Goal: Understand process/instructions: Learn how to perform a task or action

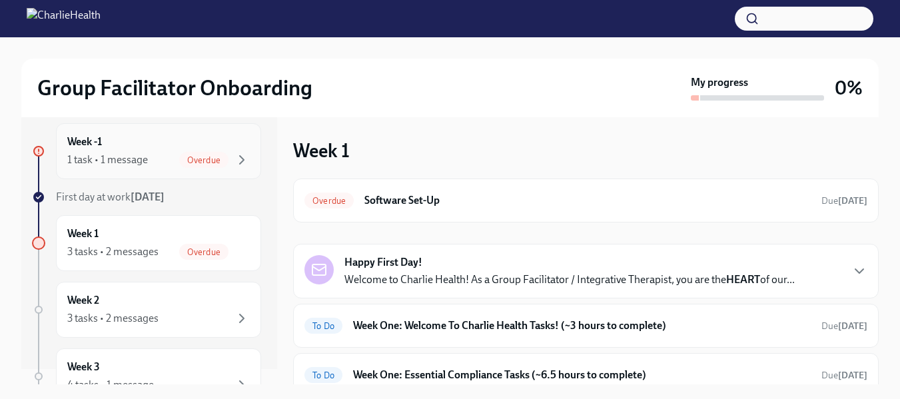
scroll to position [19, 0]
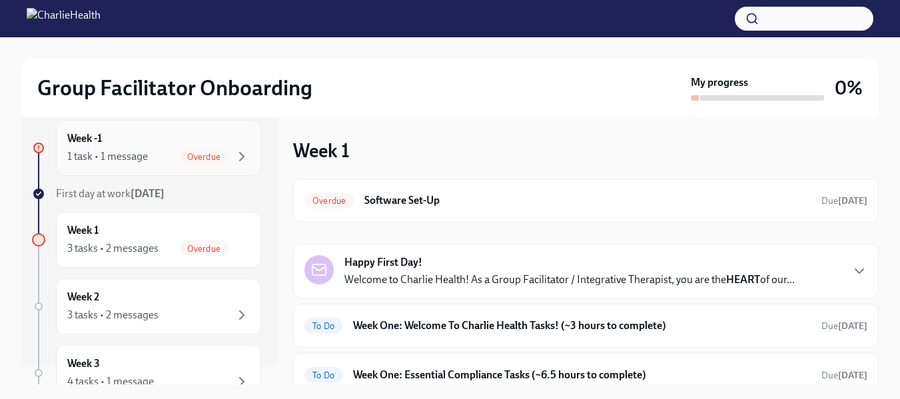
click at [201, 159] on span "Overdue" at bounding box center [203, 157] width 49 height 10
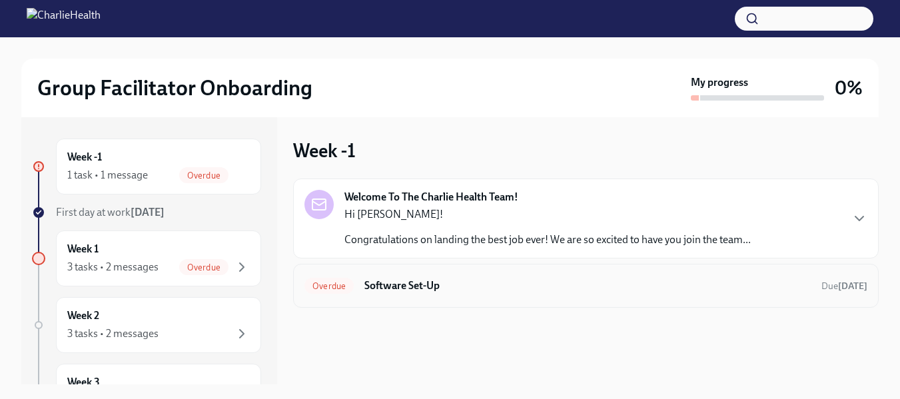
click at [322, 286] on span "Overdue" at bounding box center [328, 286] width 49 height 10
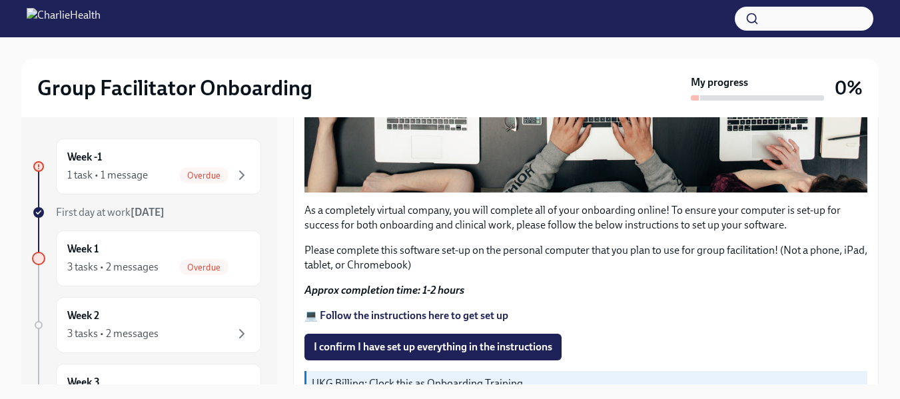
scroll to position [454, 0]
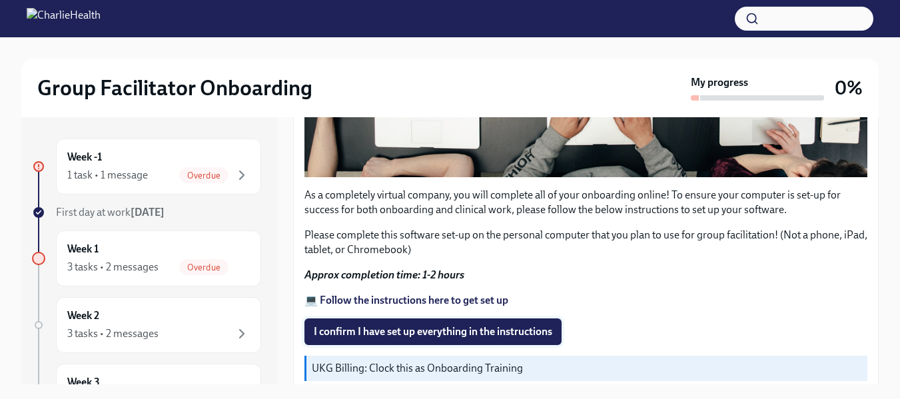
click at [444, 325] on span "I confirm I have set up everything in the instructions" at bounding box center [433, 331] width 239 height 13
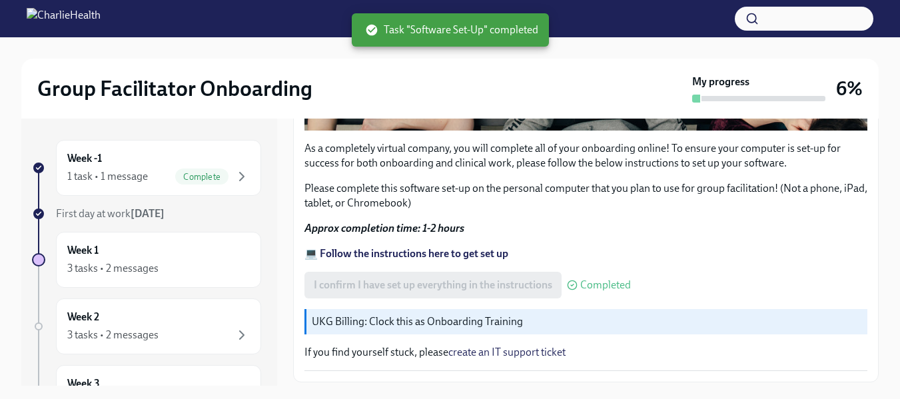
scroll to position [535, 0]
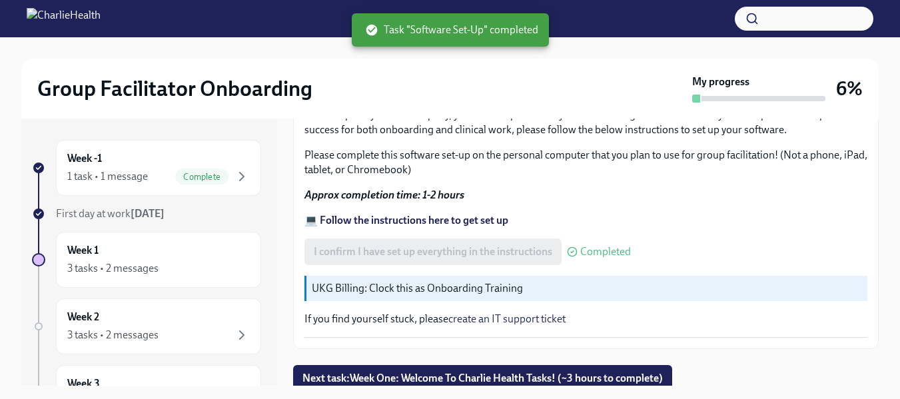
click at [464, 283] on p "UKG Billing: Clock this as Onboarding Training" at bounding box center [587, 288] width 550 height 15
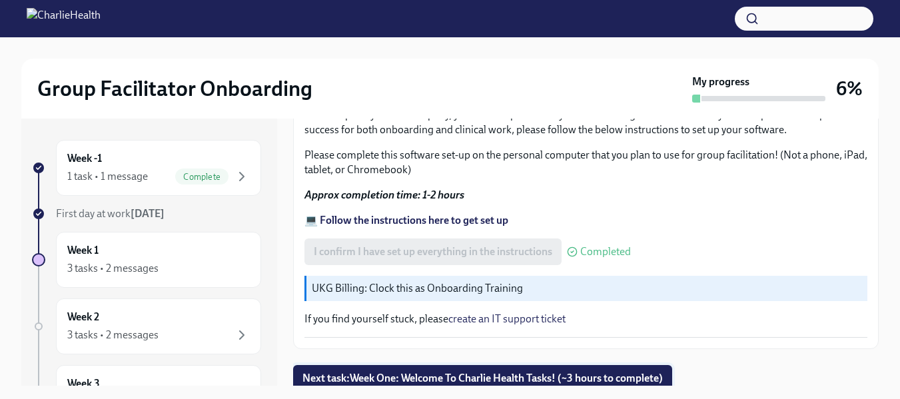
click at [577, 374] on span "Next task : Week One: Welcome To Charlie Health Tasks! (~3 hours to complete)" at bounding box center [482, 378] width 360 height 13
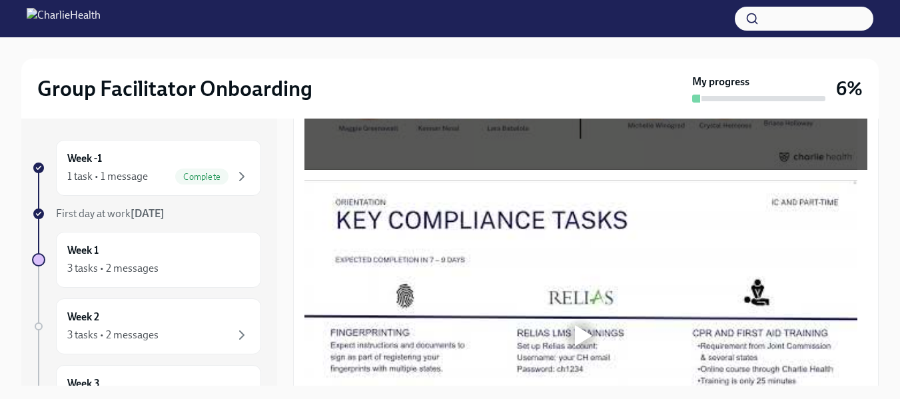
scroll to position [969, 0]
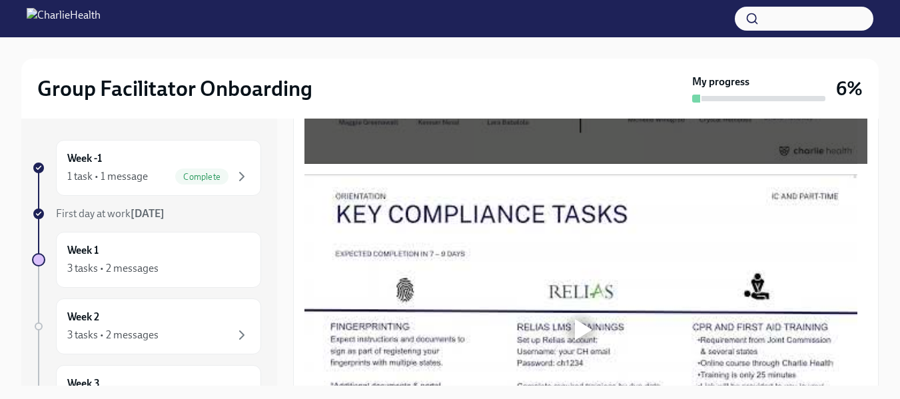
click at [586, 326] on div at bounding box center [583, 329] width 17 height 21
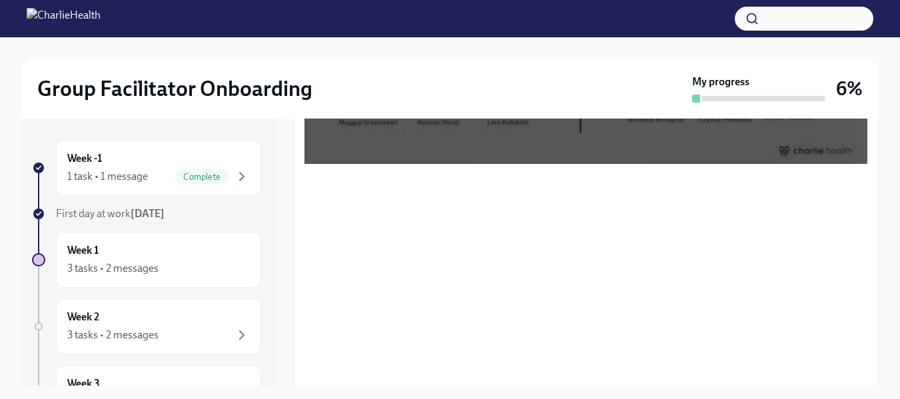
click at [879, 246] on div "Group Facilitator Onboarding My progress 6% Week -1 1 task • 1 message Complete…" at bounding box center [450, 230] width 900 height 386
